Goal: Task Accomplishment & Management: Complete application form

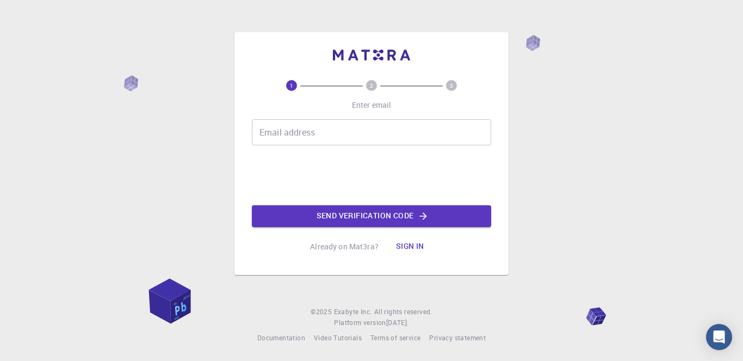
click at [422, 143] on input "Email address" at bounding box center [371, 132] width 239 height 26
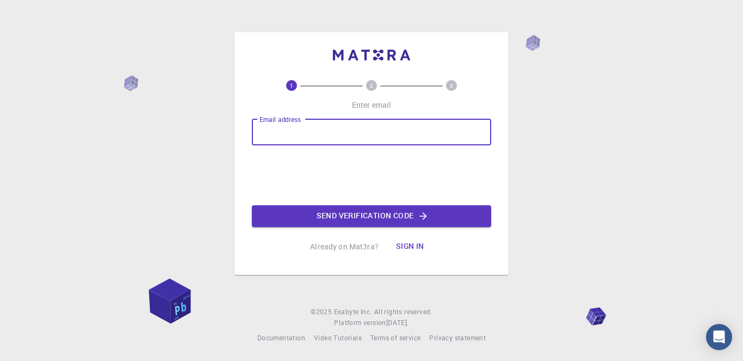
type input "[EMAIL_ADDRESS][DOMAIN_NAME]"
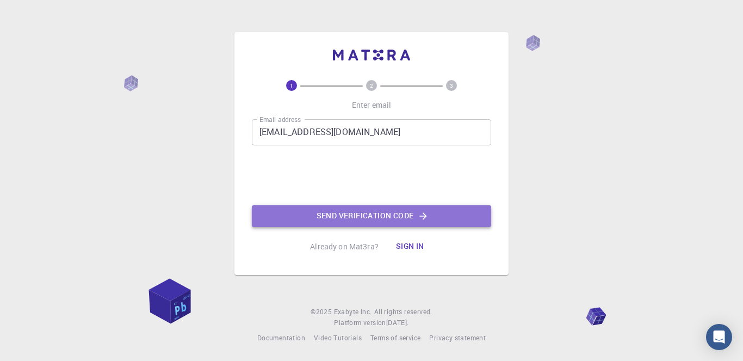
click at [414, 212] on button "Send verification code" at bounding box center [371, 216] width 239 height 22
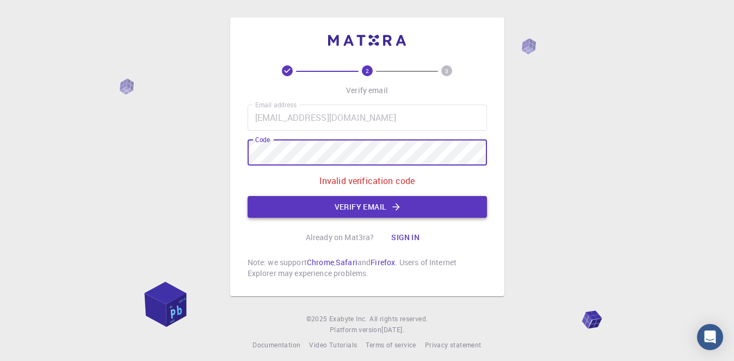
click at [398, 207] on icon "button" at bounding box center [396, 206] width 7 height 7
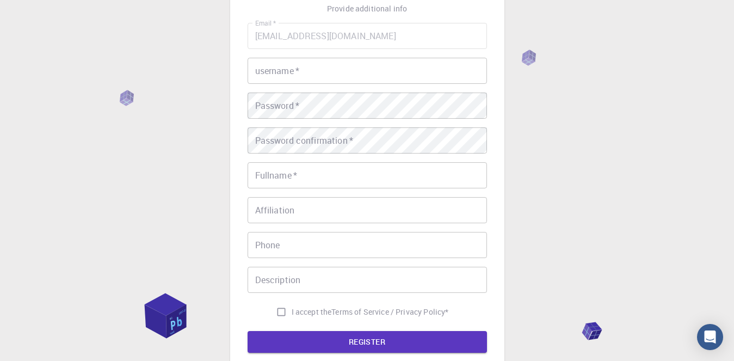
scroll to position [54, 0]
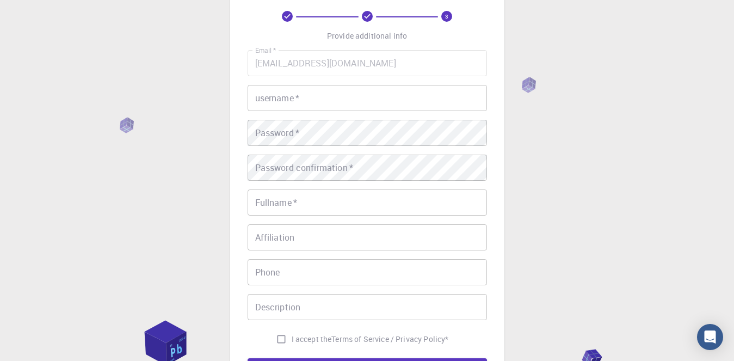
click at [326, 109] on input "username   *" at bounding box center [367, 98] width 239 height 26
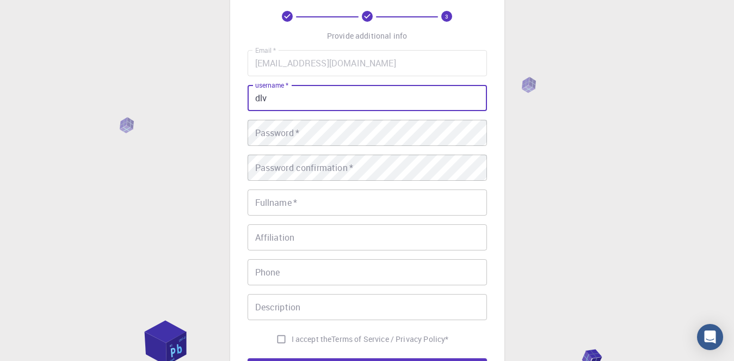
type input "dlv"
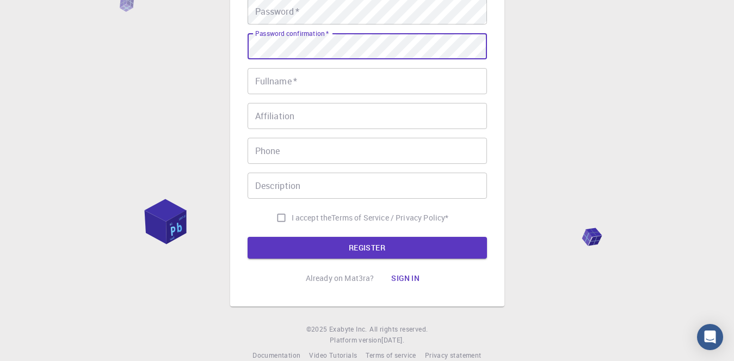
scroll to position [193, 0]
